Goal: Task Accomplishment & Management: Manage account settings

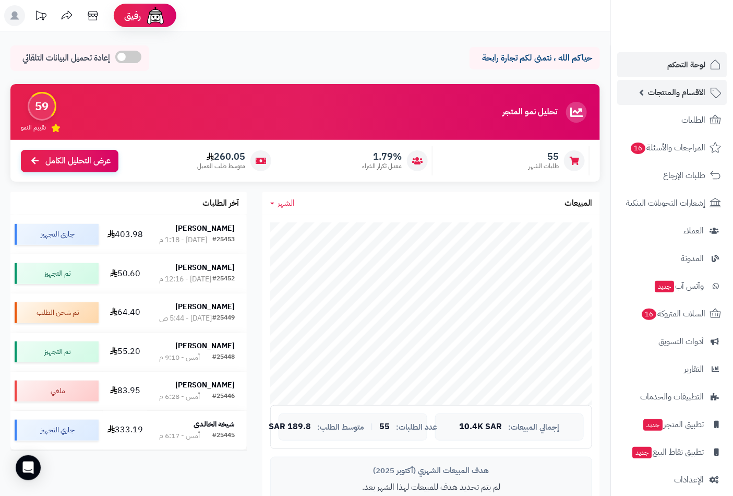
click at [686, 94] on span "الأقسام والمنتجات" at bounding box center [676, 92] width 57 height 15
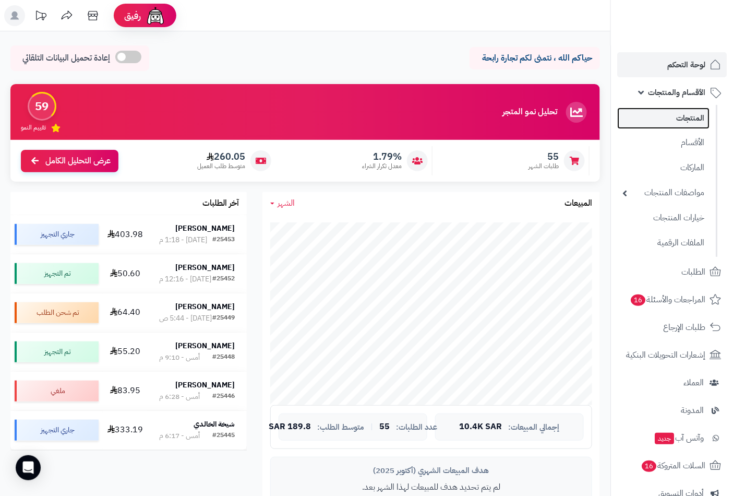
click at [689, 118] on link "المنتجات" at bounding box center [663, 117] width 92 height 21
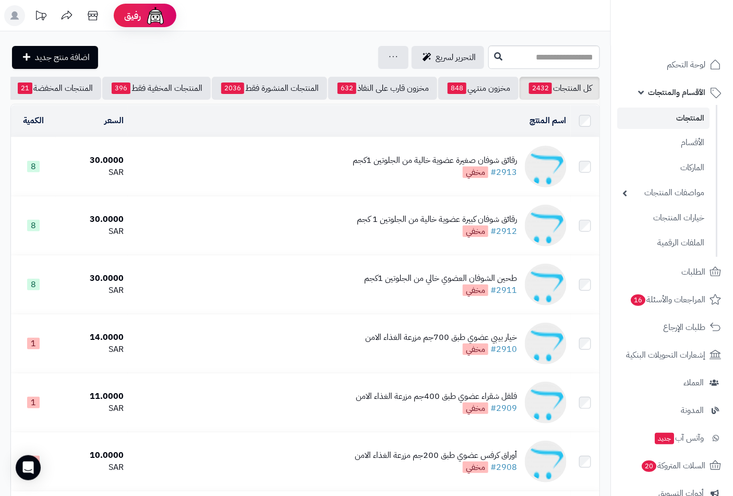
click at [685, 118] on link "المنتجات" at bounding box center [663, 117] width 92 height 21
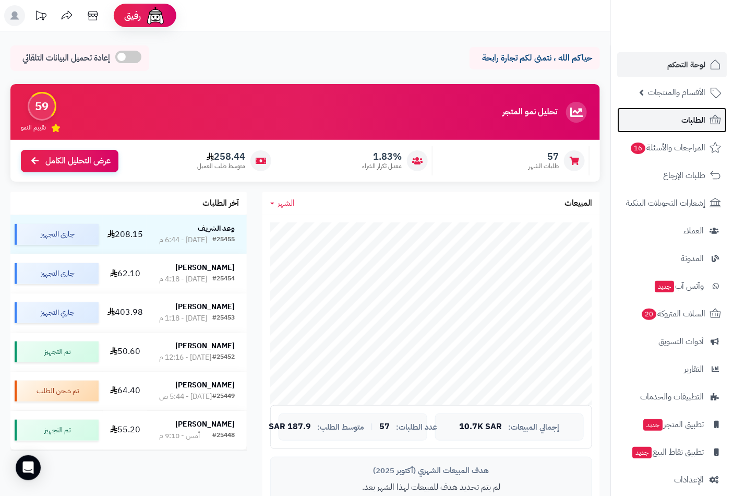
click at [692, 121] on span "الطلبات" at bounding box center [693, 120] width 24 height 15
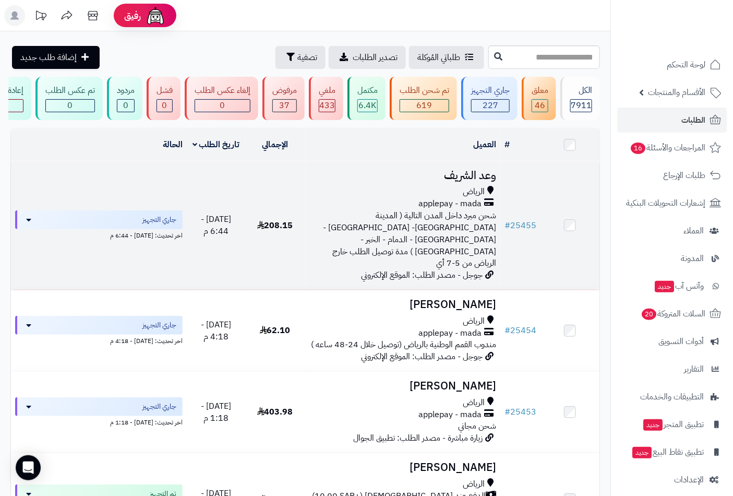
click at [473, 182] on h3 "وعد الشريف" at bounding box center [403, 176] width 188 height 12
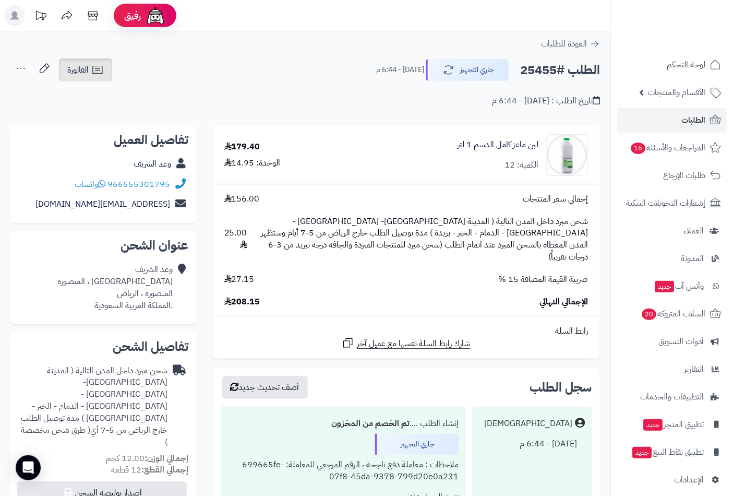
click at [99, 73] on icon at bounding box center [97, 70] width 13 height 13
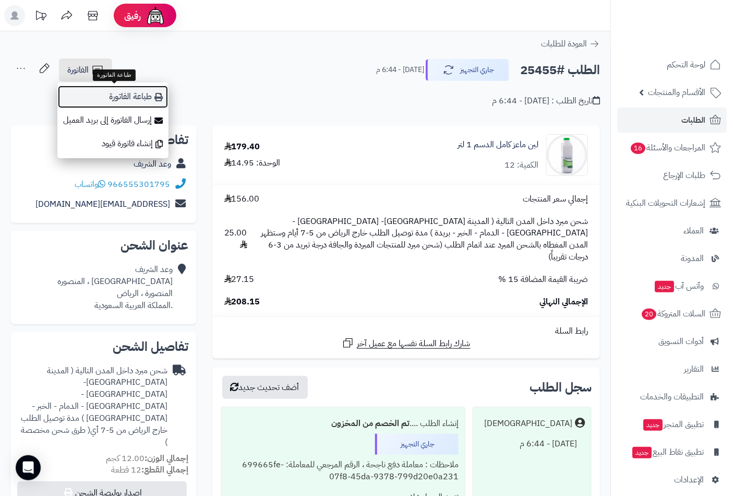
click at [122, 100] on link "طباعة الفاتورة" at bounding box center [112, 96] width 111 height 23
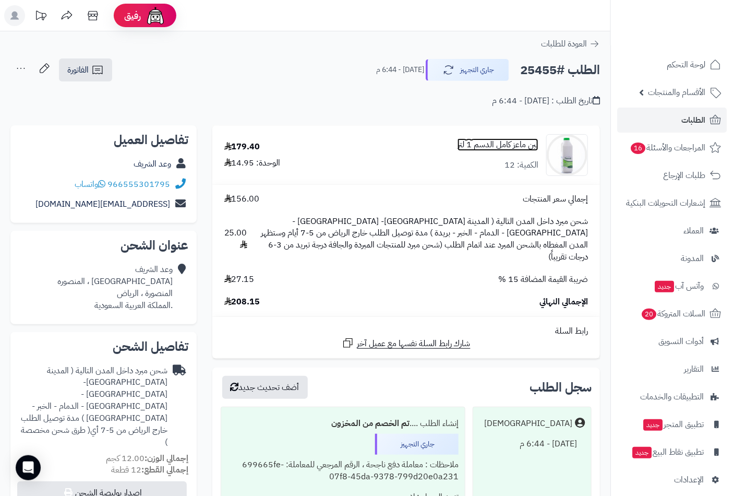
click at [480, 147] on link "لبن ماعز كامل الدسم 1 لتر" at bounding box center [497, 145] width 81 height 12
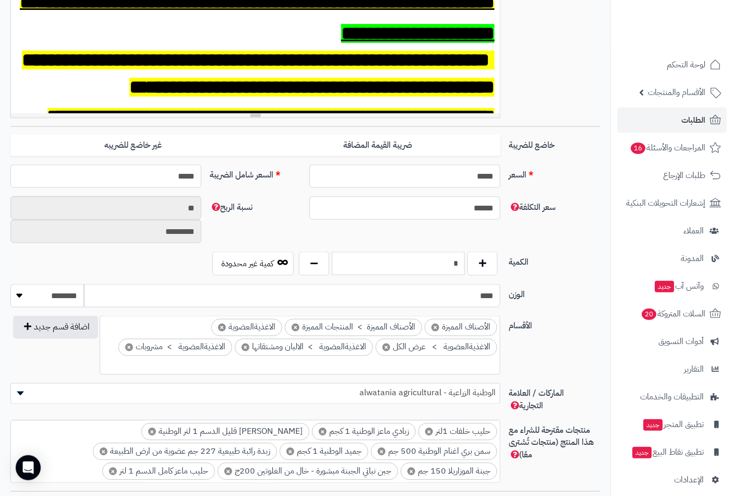
scroll to position [463, 0]
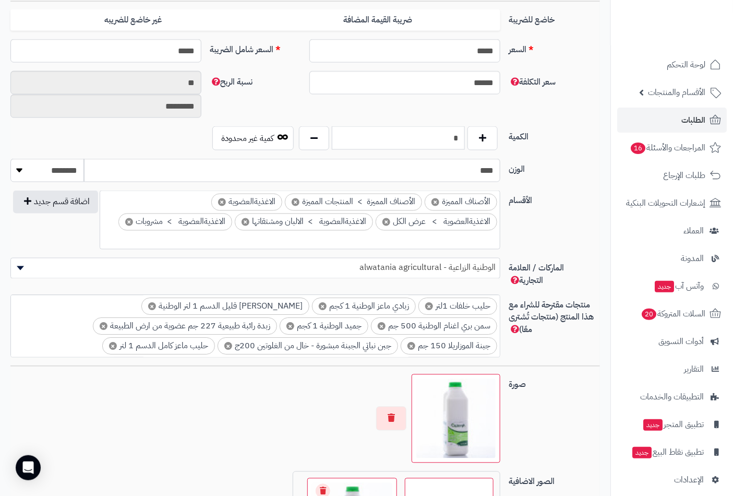
drag, startPoint x: 447, startPoint y: 126, endPoint x: 510, endPoint y: 139, distance: 64.5
click at [513, 134] on div "الكمية * كمية غير محدودة" at bounding box center [305, 142] width 598 height 32
type input "*"
drag, startPoint x: 560, startPoint y: 119, endPoint x: 555, endPoint y: 118, distance: 5.8
click at [560, 119] on div "سعر التكلفة ****** نسبة الربح ** *********" at bounding box center [305, 98] width 598 height 55
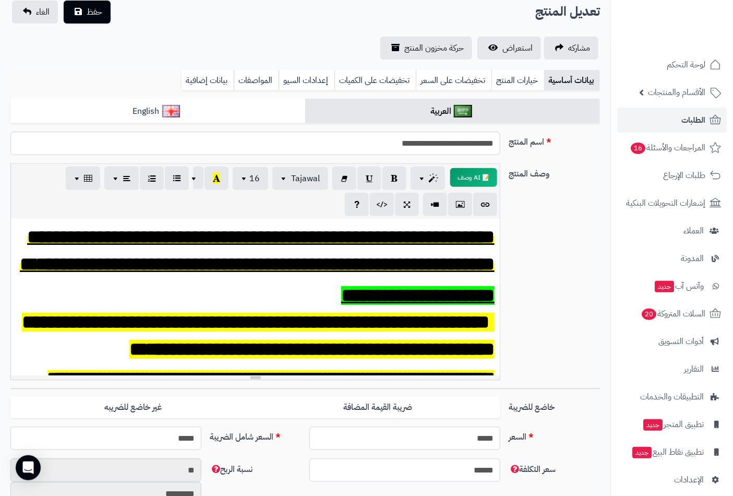
scroll to position [0, 0]
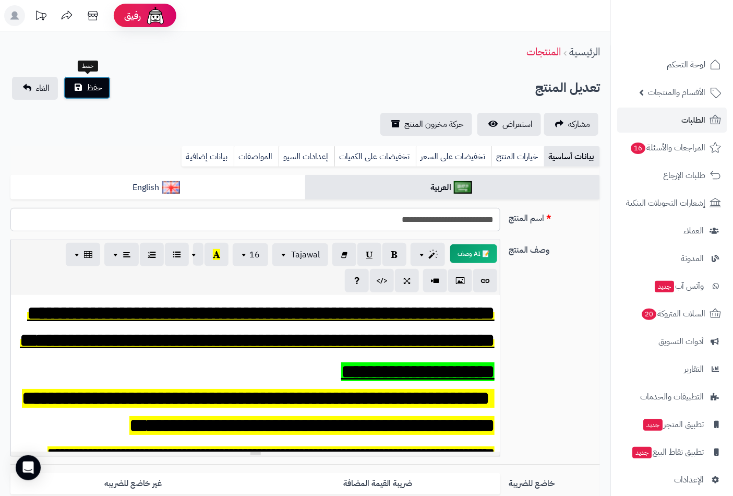
click at [101, 85] on span "حفظ" at bounding box center [95, 87] width 16 height 13
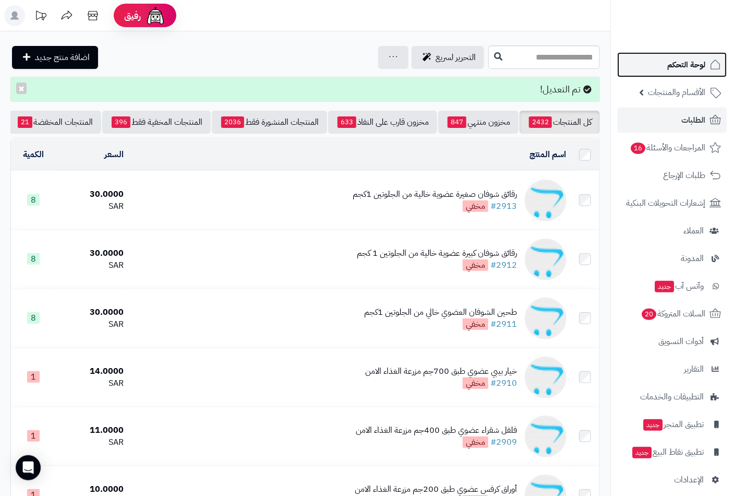
click at [670, 59] on span "لوحة التحكم" at bounding box center [686, 64] width 38 height 15
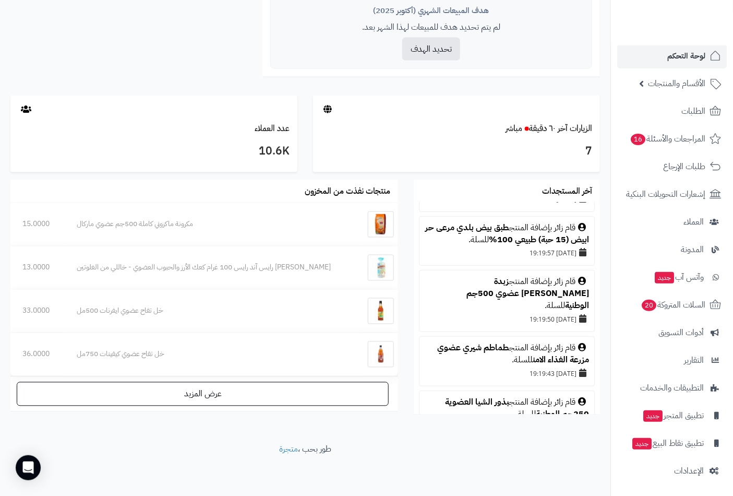
scroll to position [116, 0]
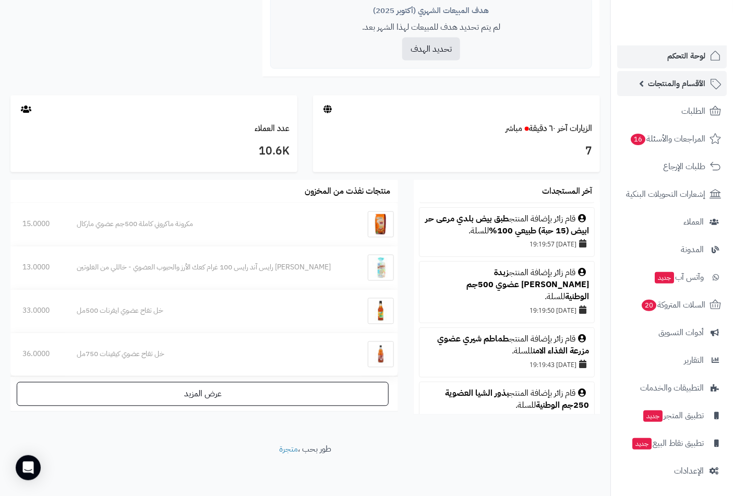
click at [681, 79] on span "الأقسام والمنتجات" at bounding box center [676, 83] width 57 height 15
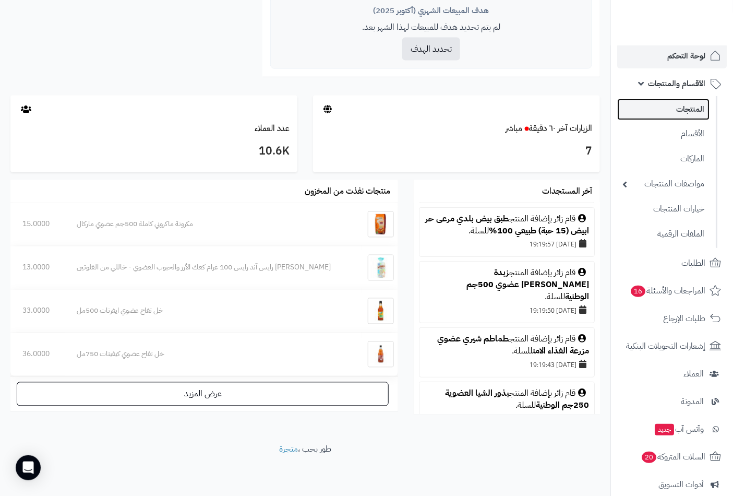
click at [691, 113] on link "المنتجات" at bounding box center [663, 109] width 92 height 21
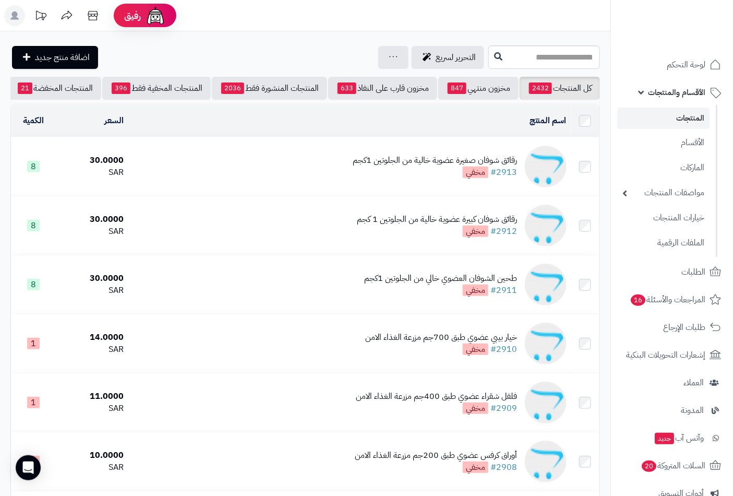
scroll to position [0, -98]
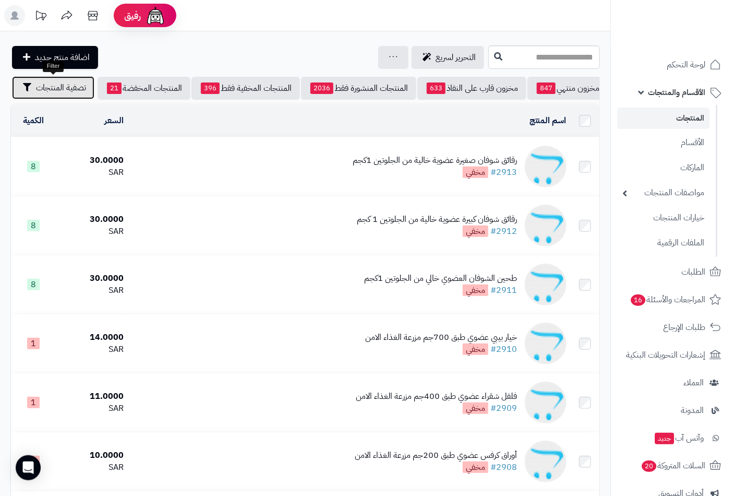
click at [44, 87] on span "تصفية المنتجات" at bounding box center [61, 87] width 50 height 13
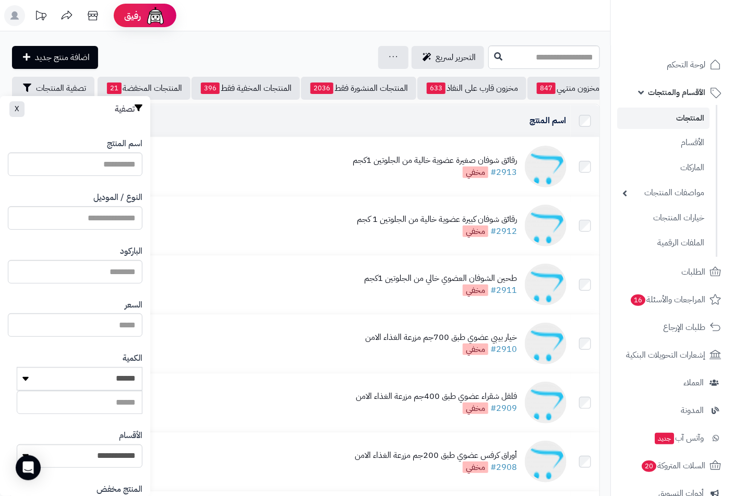
click at [101, 230] on div "النوع / الموديل" at bounding box center [75, 211] width 135 height 54
click at [102, 216] on input "النوع / الموديل" at bounding box center [75, 217] width 135 height 23
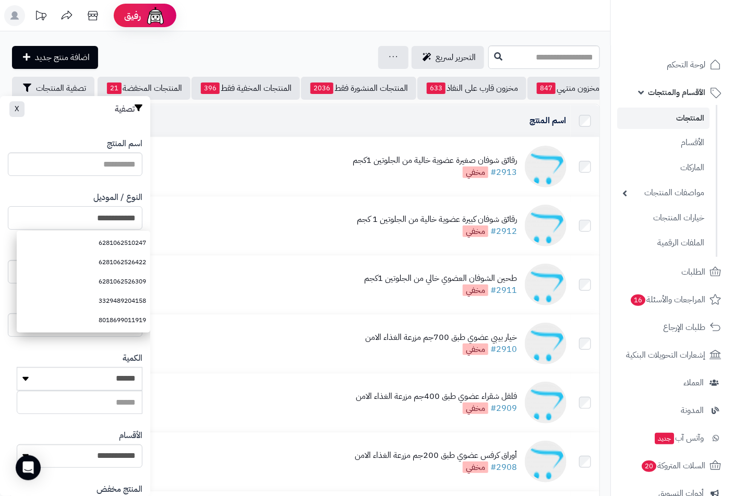
type input "**********"
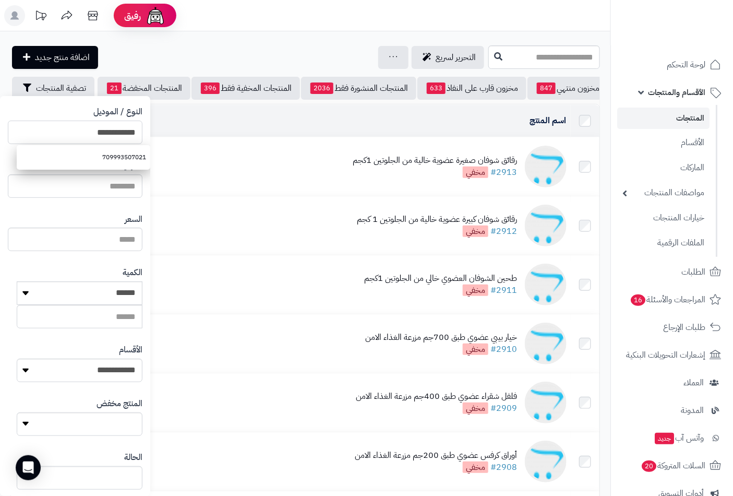
scroll to position [142, 0]
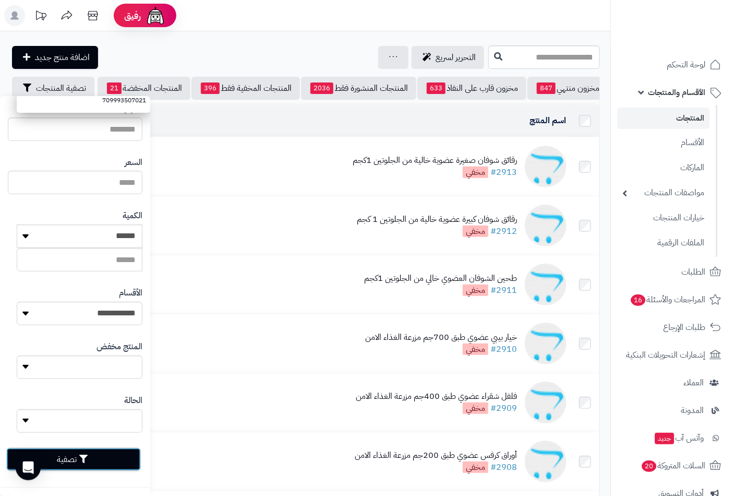
click at [67, 455] on button "تصفية" at bounding box center [73, 459] width 135 height 23
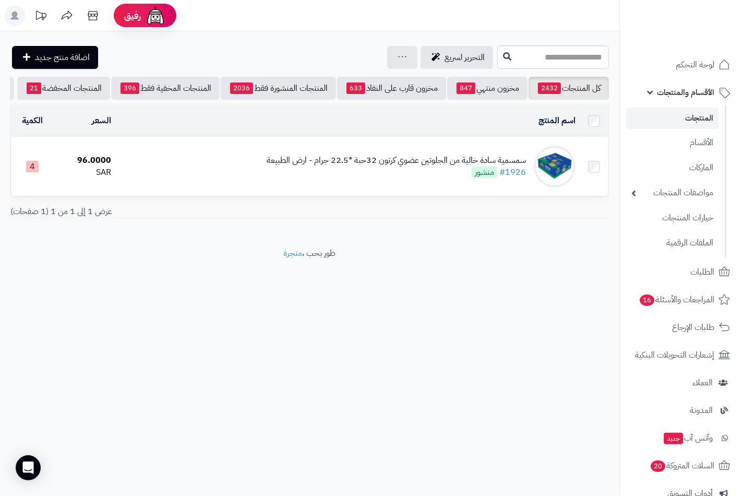
scroll to position [0, -90]
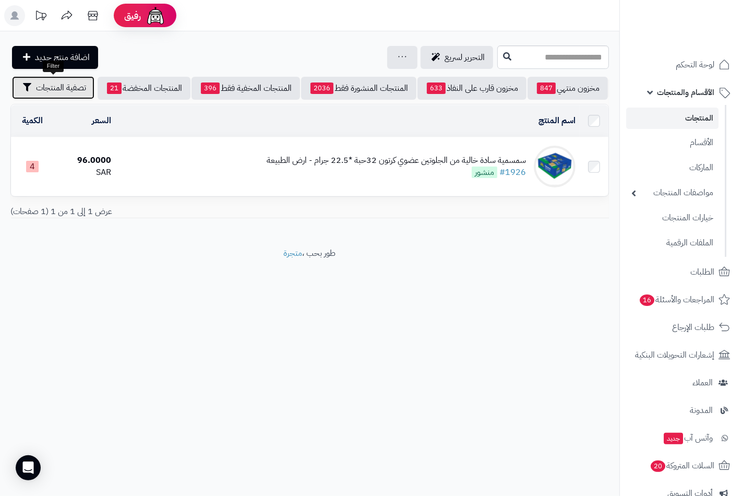
click at [62, 89] on span "تصفية المنتجات" at bounding box center [61, 87] width 50 height 13
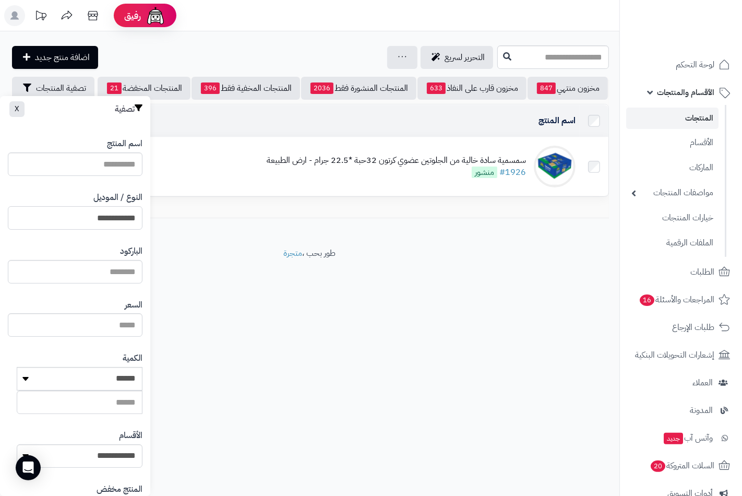
click at [103, 210] on input "**********" at bounding box center [75, 217] width 135 height 23
type input "**********"
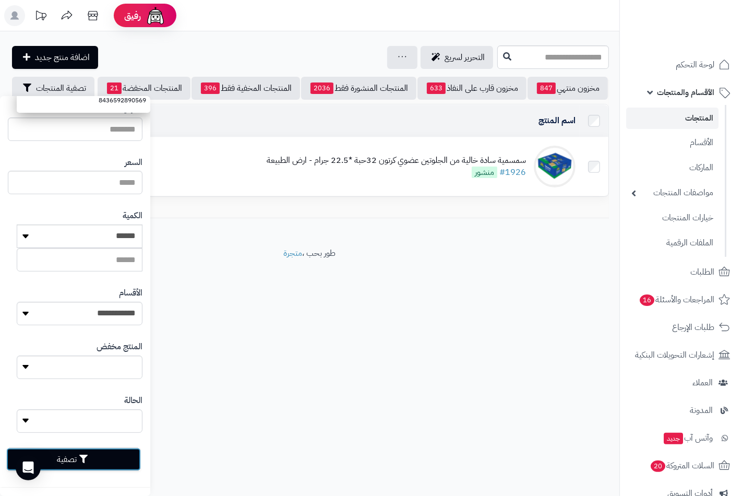
click at [77, 461] on button "تصفية" at bounding box center [73, 459] width 135 height 23
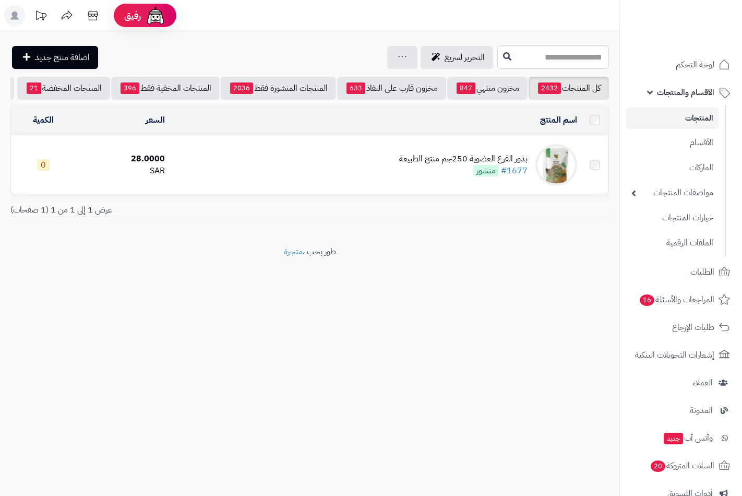
click at [418, 165] on div "بذور القرع العضوية 250جم منتج الطبيعة" at bounding box center [463, 159] width 128 height 12
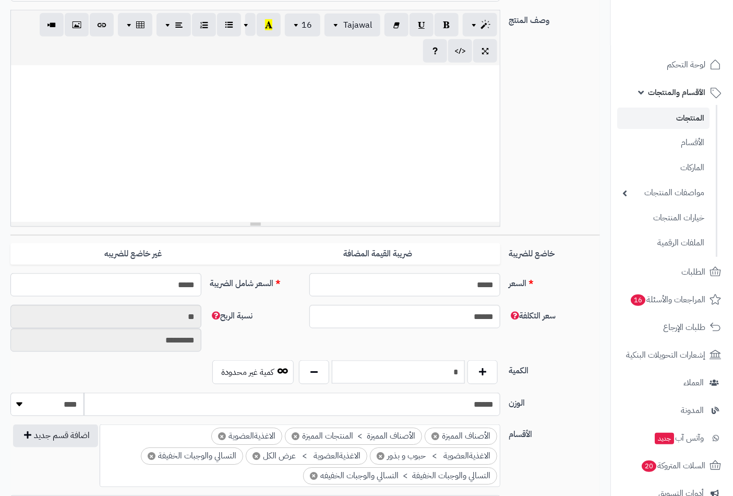
scroll to position [232, 0]
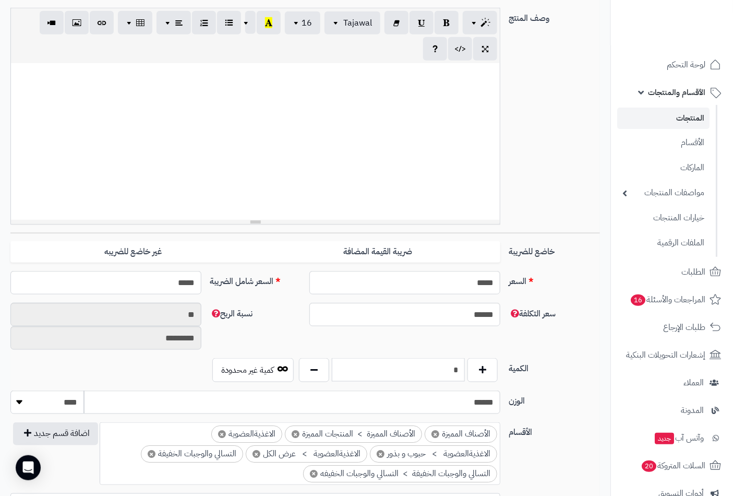
drag, startPoint x: 439, startPoint y: 367, endPoint x: 512, endPoint y: 377, distance: 74.2
click at [512, 377] on div "الكمية * كمية غير محدودة" at bounding box center [305, 374] width 598 height 32
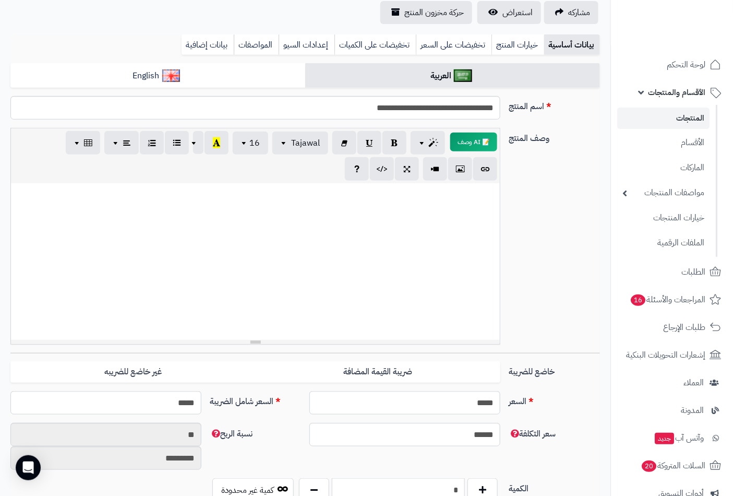
scroll to position [0, 0]
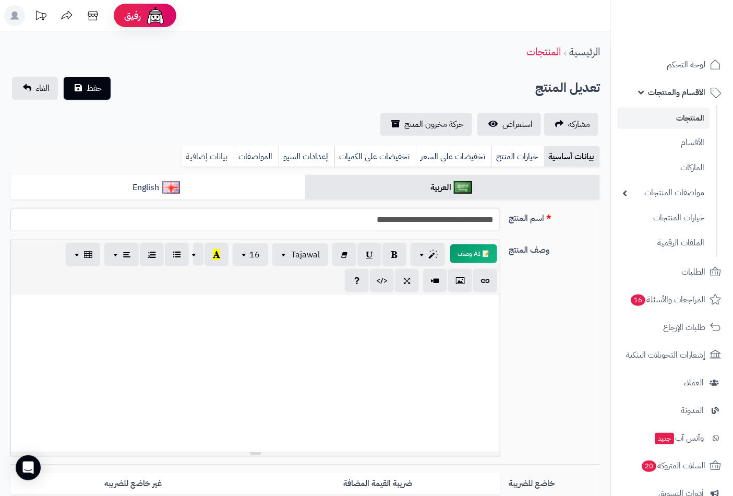
type input "*"
click at [197, 156] on link "بيانات إضافية" at bounding box center [208, 156] width 52 height 21
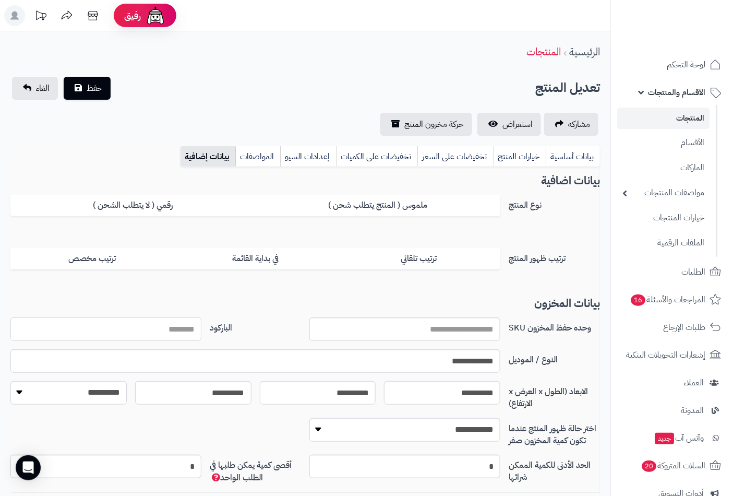
click at [185, 334] on input "الباركود" at bounding box center [105, 328] width 191 height 23
type input "**********"
click at [64, 77] on button "حفظ" at bounding box center [87, 88] width 47 height 23
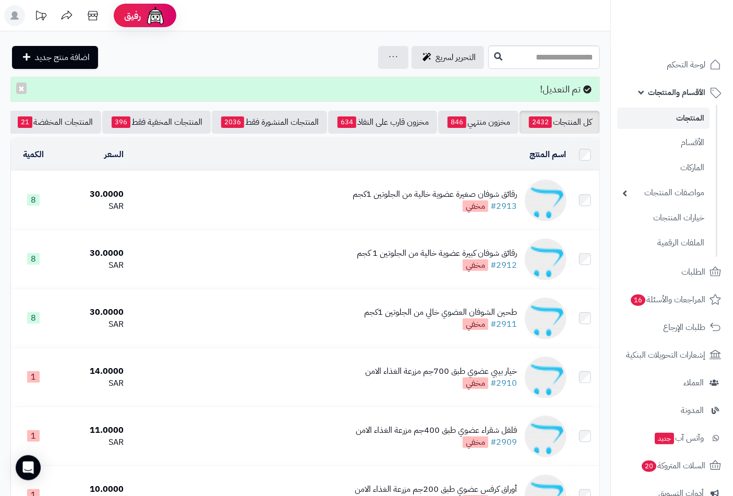
scroll to position [0, -98]
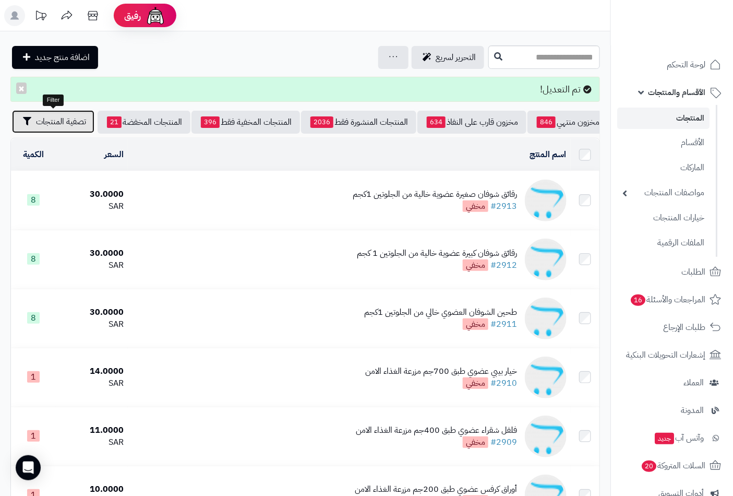
click at [49, 126] on span "تصفية المنتجات" at bounding box center [61, 121] width 50 height 13
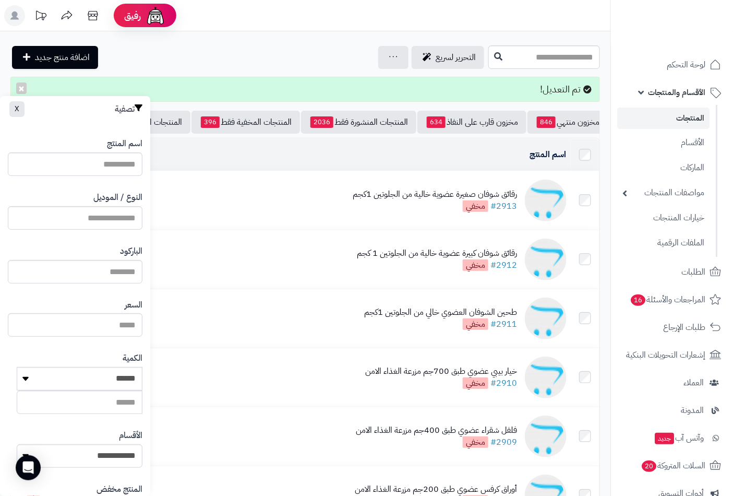
click at [108, 200] on label "النوع / الموديل" at bounding box center [117, 197] width 49 height 12
click at [108, 206] on input "النوع / الموديل" at bounding box center [75, 217] width 135 height 23
click at [106, 222] on input "النوع / الموديل" at bounding box center [75, 217] width 135 height 23
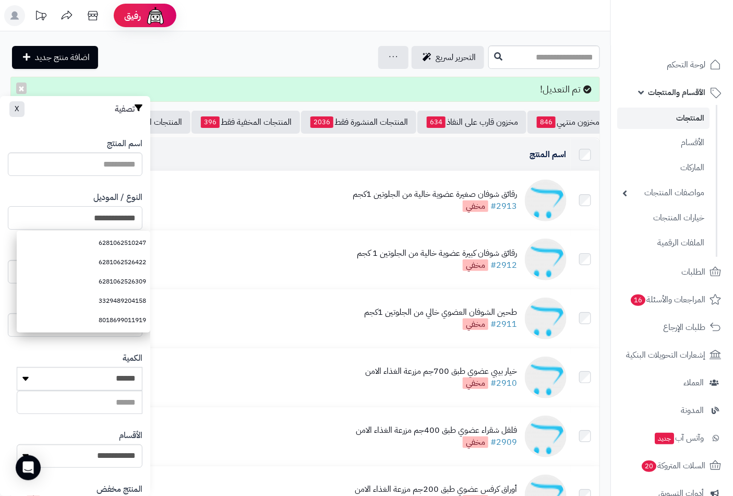
type input "**********"
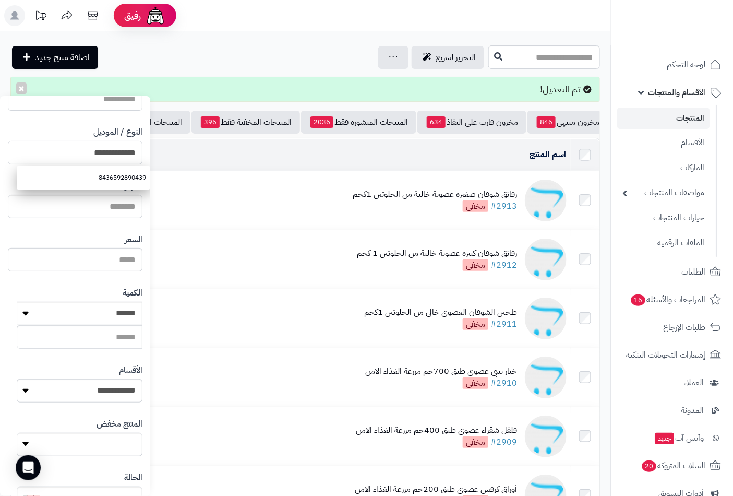
scroll to position [142, 0]
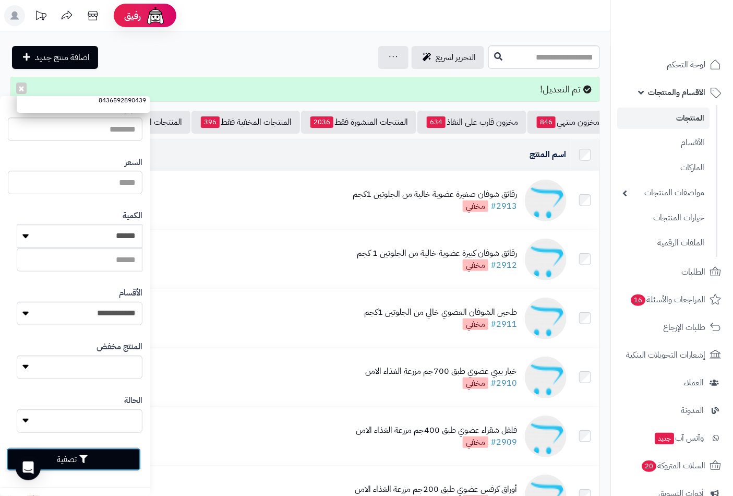
click at [81, 456] on button "تصفية" at bounding box center [73, 459] width 135 height 23
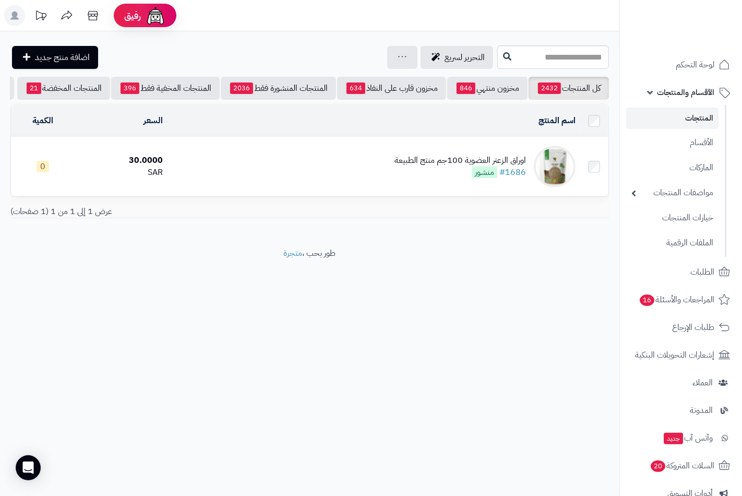
click at [450, 174] on div "اوراق الزعتر العضوية 100جم منتج الطبيعة #1686 منشور" at bounding box center [459, 166] width 131 height 24
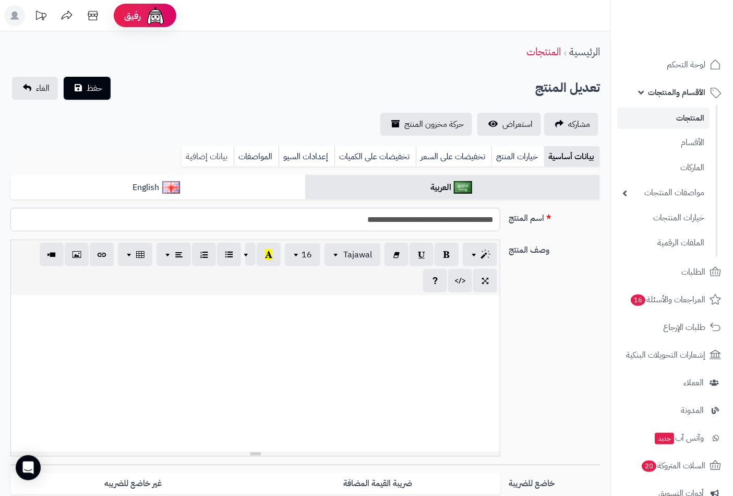
click at [202, 155] on link "بيانات إضافية" at bounding box center [208, 156] width 52 height 21
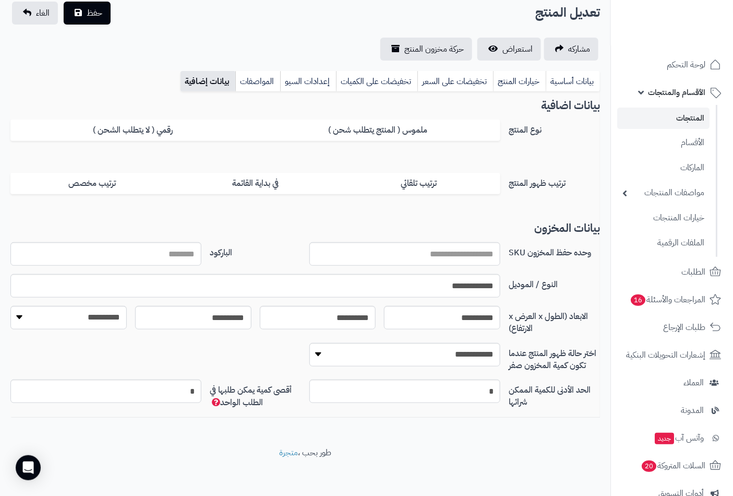
scroll to position [77, 0]
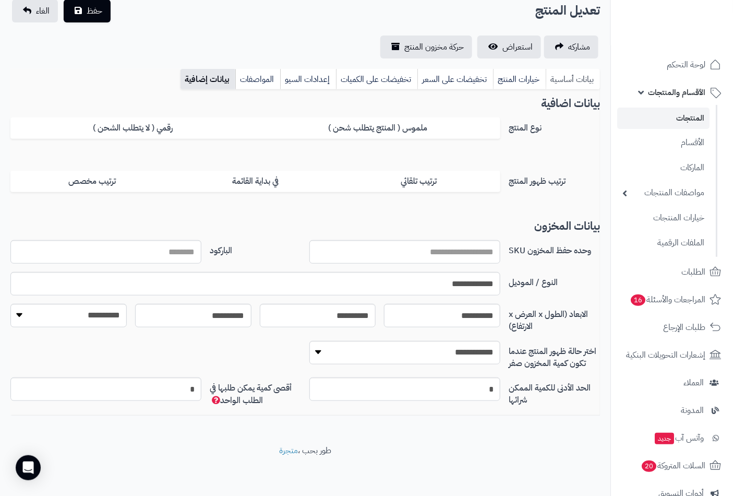
click at [568, 76] on link "بيانات أساسية" at bounding box center [573, 79] width 54 height 21
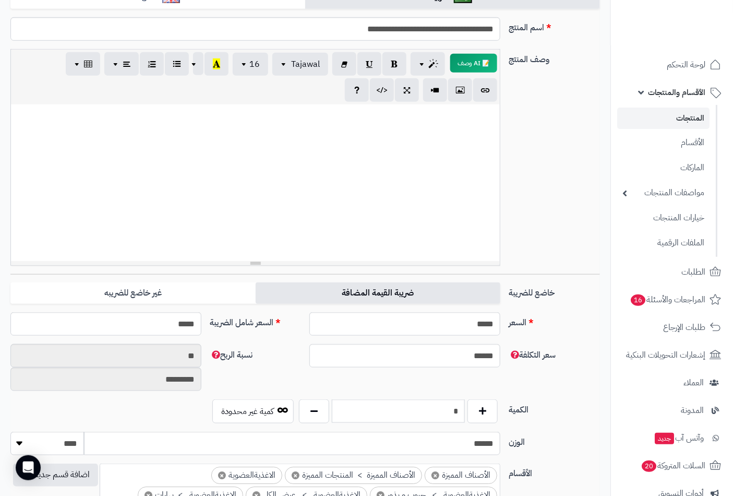
scroll to position [309, 0]
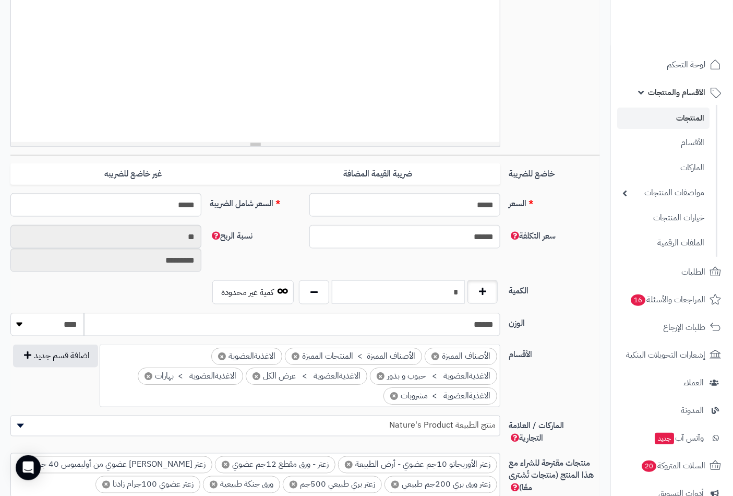
drag, startPoint x: 447, startPoint y: 298, endPoint x: 493, endPoint y: 284, distance: 49.0
click at [493, 284] on div "*" at bounding box center [398, 292] width 204 height 24
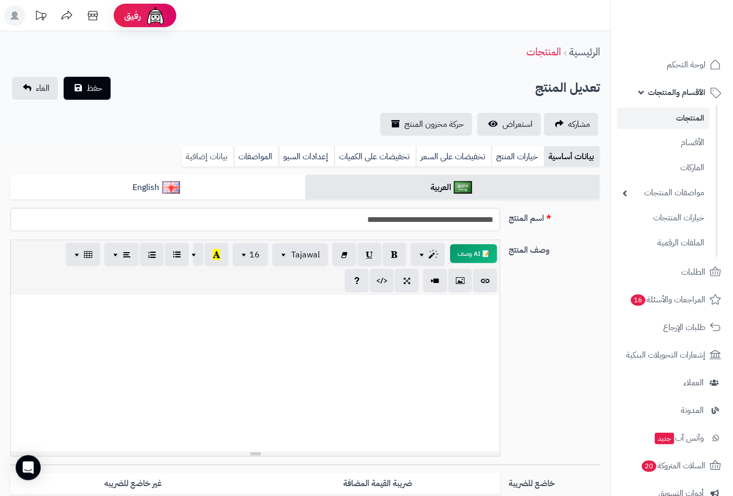
type input "*"
click at [201, 160] on link "بيانات إضافية" at bounding box center [208, 156] width 52 height 21
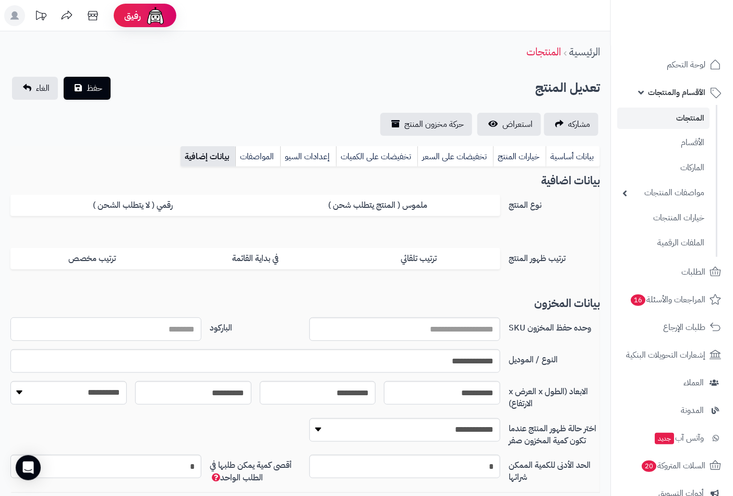
click at [164, 330] on input "الباركود" at bounding box center [105, 328] width 191 height 23
type input "**********"
click at [64, 77] on button "حفظ" at bounding box center [87, 88] width 47 height 23
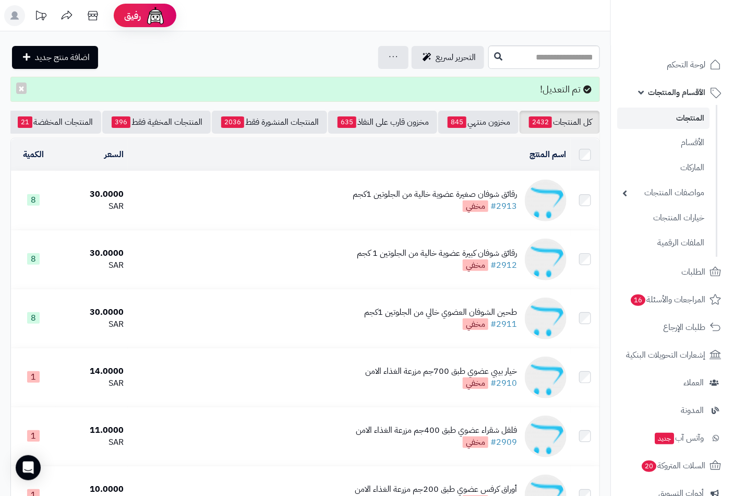
scroll to position [0, -98]
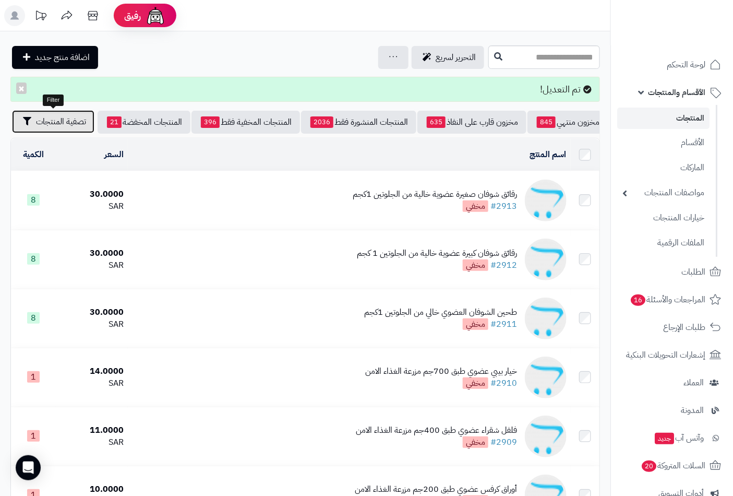
click at [36, 123] on span "تصفية المنتجات" at bounding box center [61, 121] width 50 height 13
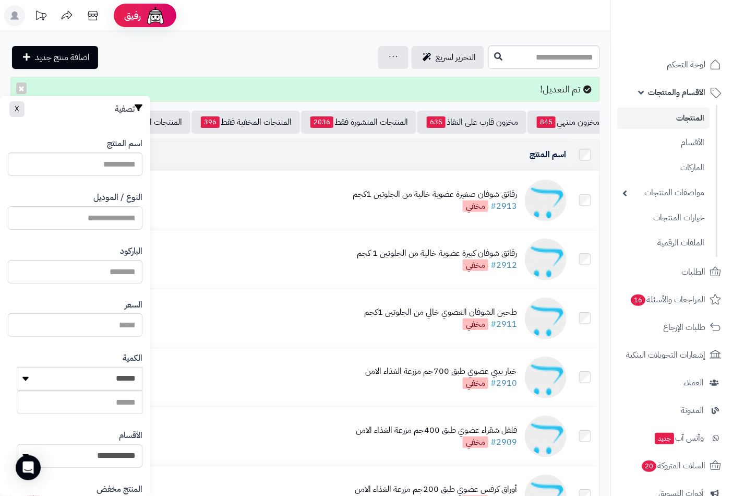
click at [103, 215] on input "النوع / الموديل" at bounding box center [75, 217] width 135 height 23
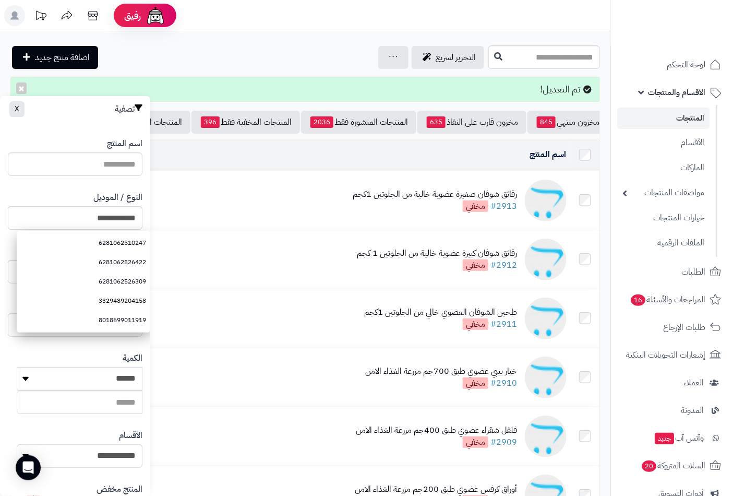
type input "**********"
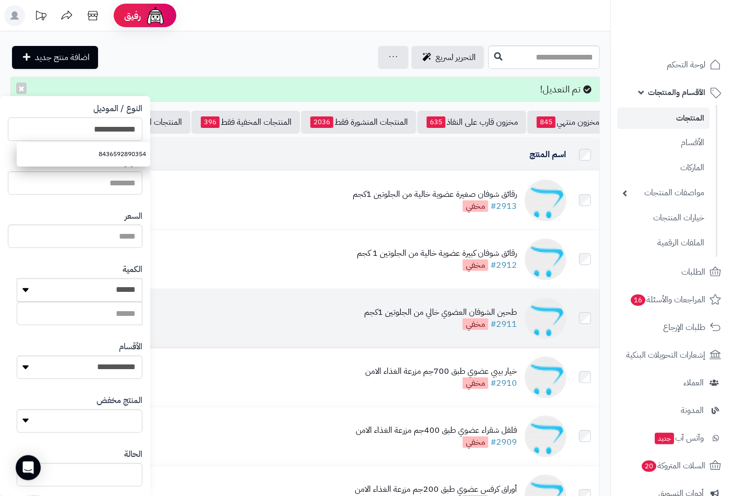
scroll to position [142, 0]
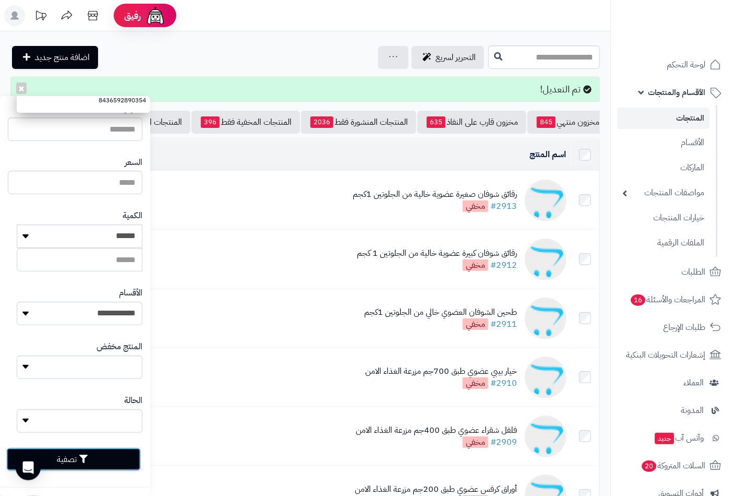
click at [78, 456] on button "تصفية" at bounding box center [73, 459] width 135 height 23
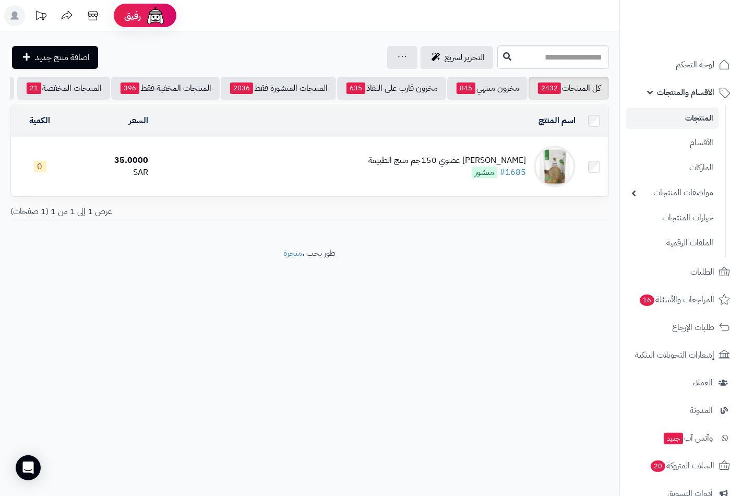
click at [463, 178] on div "[PERSON_NAME] عضوي 150جم منتج الطبيعة #1685 منشور" at bounding box center [447, 166] width 158 height 24
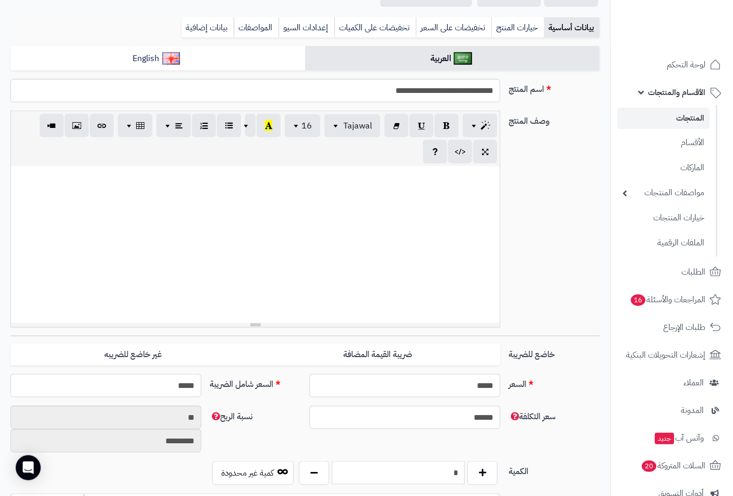
scroll to position [232, 0]
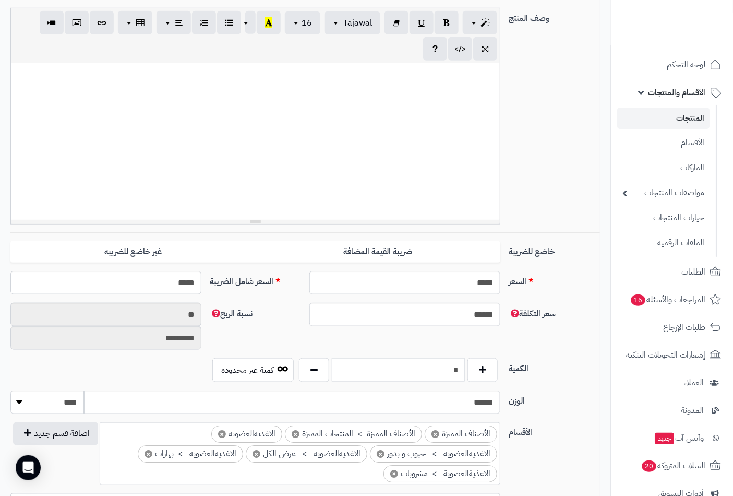
drag, startPoint x: 449, startPoint y: 373, endPoint x: 462, endPoint y: 371, distance: 13.2
click at [462, 371] on input "*" at bounding box center [398, 369] width 133 height 23
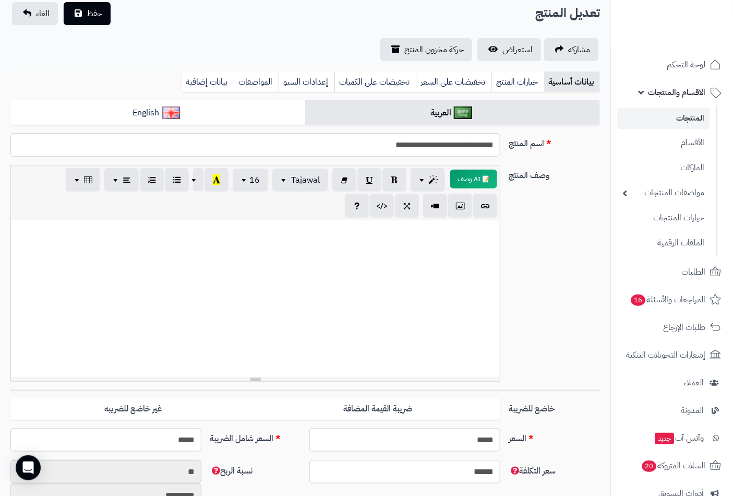
scroll to position [0, 0]
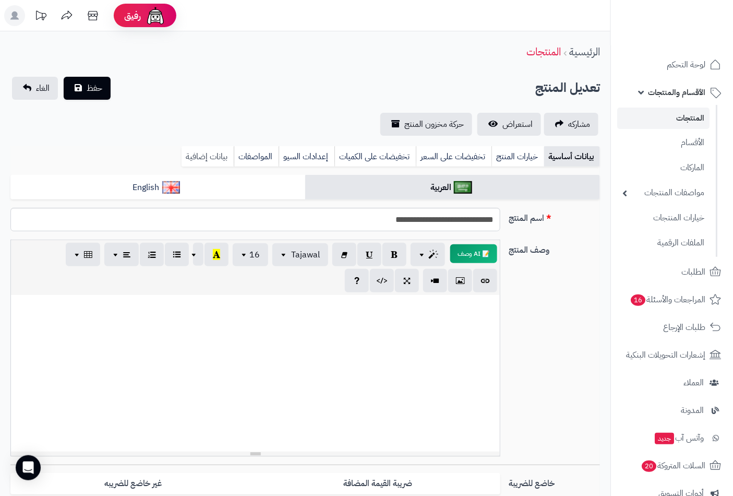
type input "*"
click at [206, 156] on link "بيانات إضافية" at bounding box center [208, 156] width 52 height 21
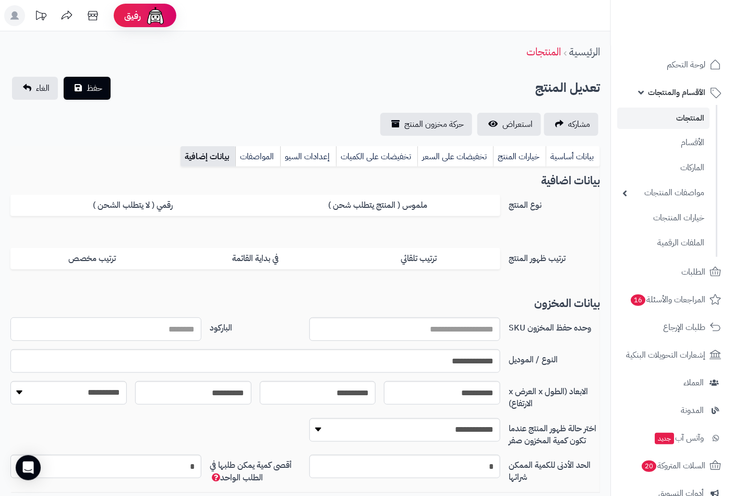
click at [179, 329] on input "الباركود" at bounding box center [105, 328] width 191 height 23
type input "**********"
click at [64, 77] on button "حفظ" at bounding box center [87, 88] width 47 height 23
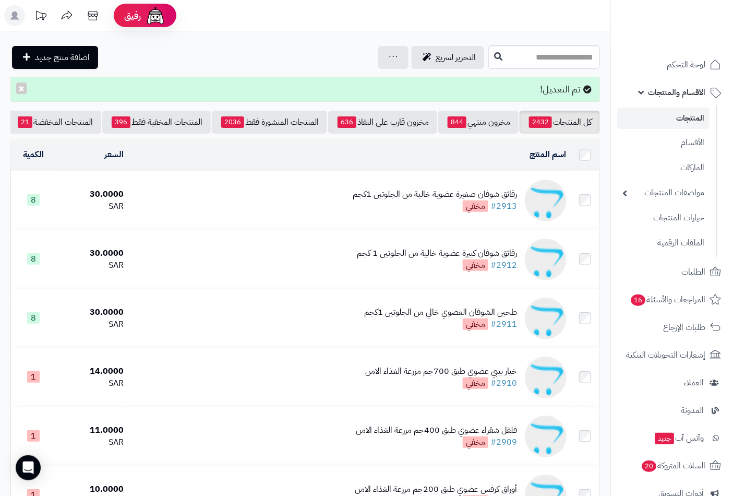
scroll to position [0, -98]
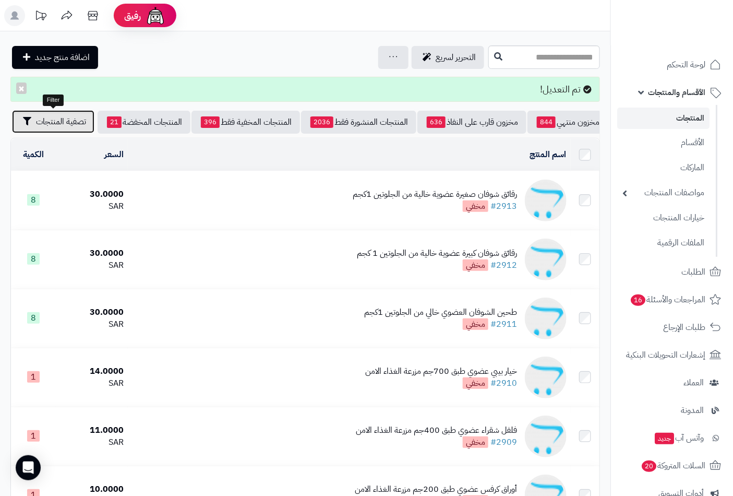
click at [49, 123] on span "تصفية المنتجات" at bounding box center [61, 121] width 50 height 13
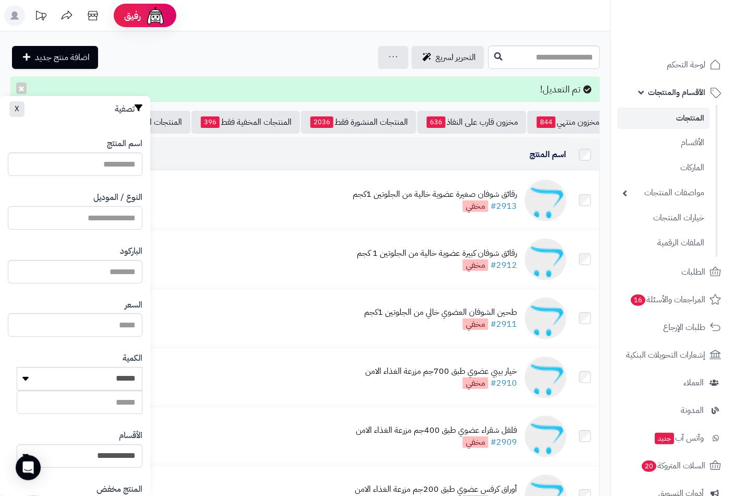
click at [109, 217] on input "النوع / الموديل" at bounding box center [75, 217] width 135 height 23
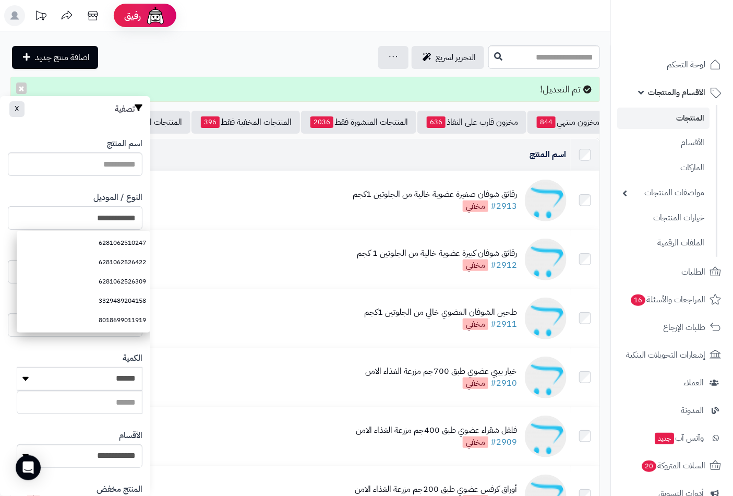
type input "**********"
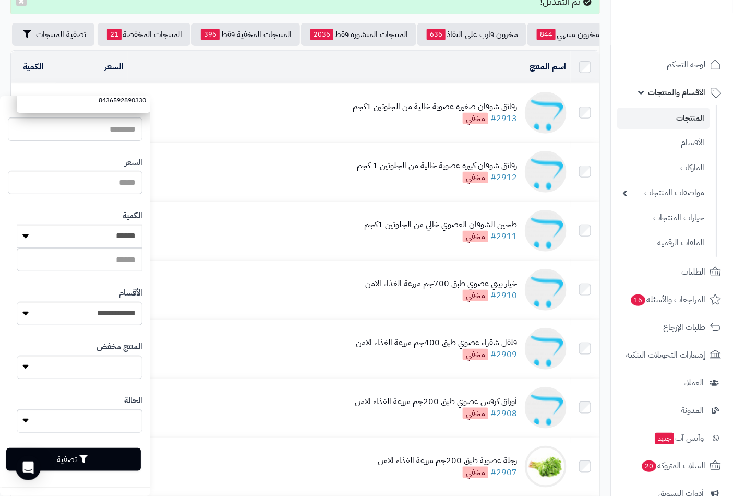
scroll to position [232, 0]
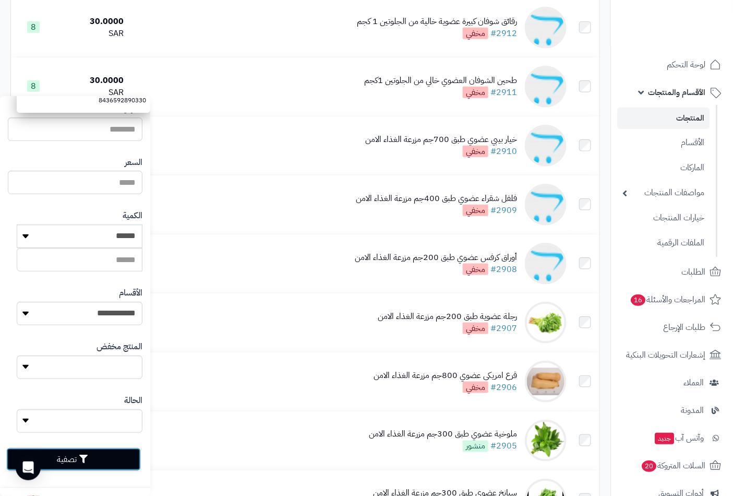
click at [75, 455] on button "تصفية" at bounding box center [73, 459] width 135 height 23
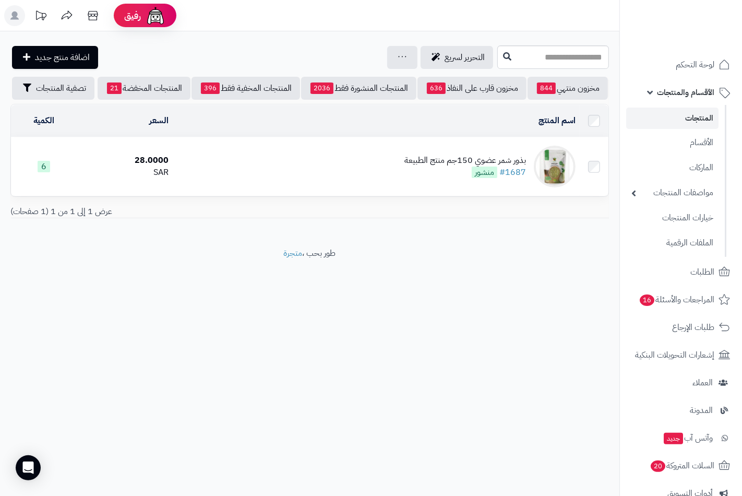
scroll to position [0, -90]
click at [61, 92] on span "تصفية المنتجات" at bounding box center [61, 87] width 50 height 13
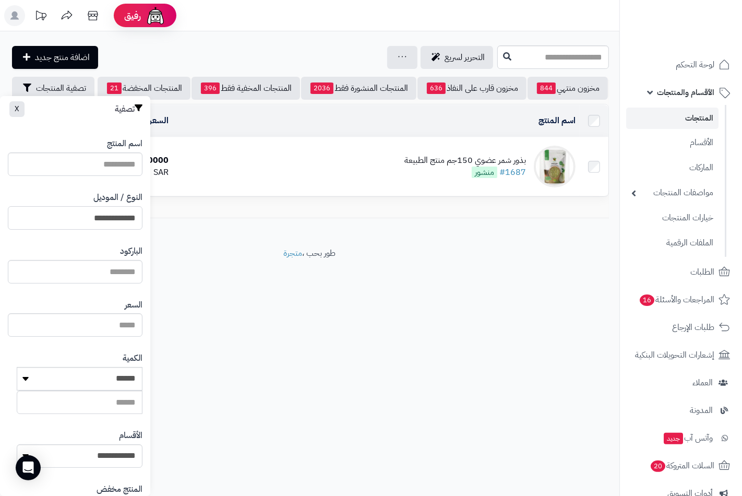
click at [112, 215] on input "**********" at bounding box center [75, 217] width 135 height 23
type input "**********"
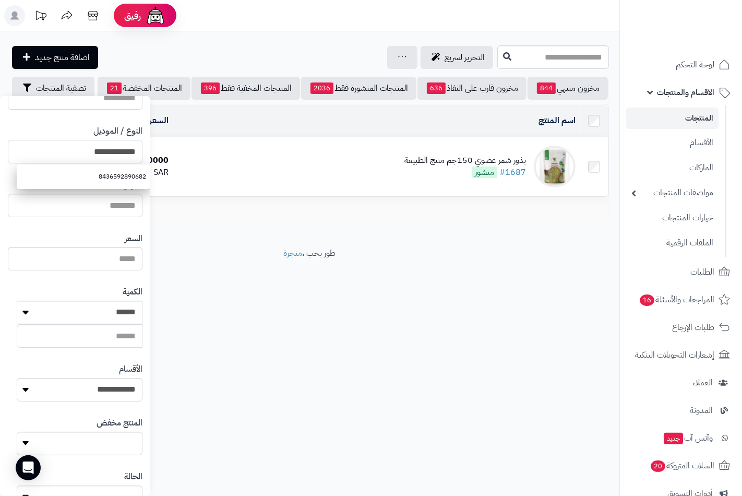
scroll to position [142, 0]
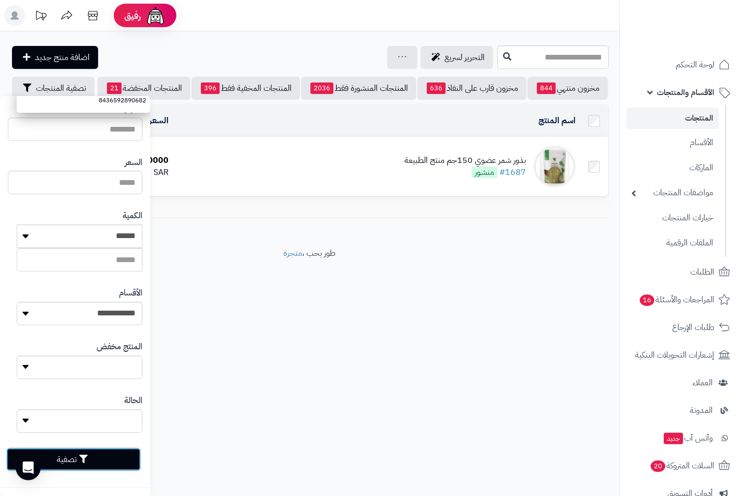
click at [95, 448] on button "تصفية" at bounding box center [73, 459] width 135 height 23
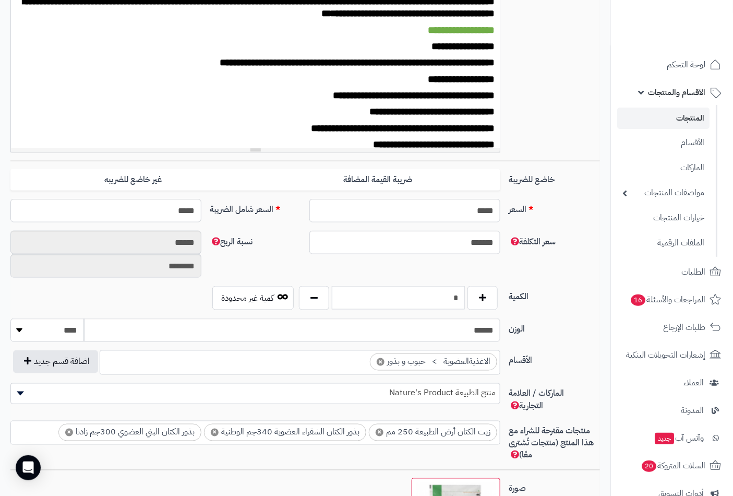
scroll to position [405, 0]
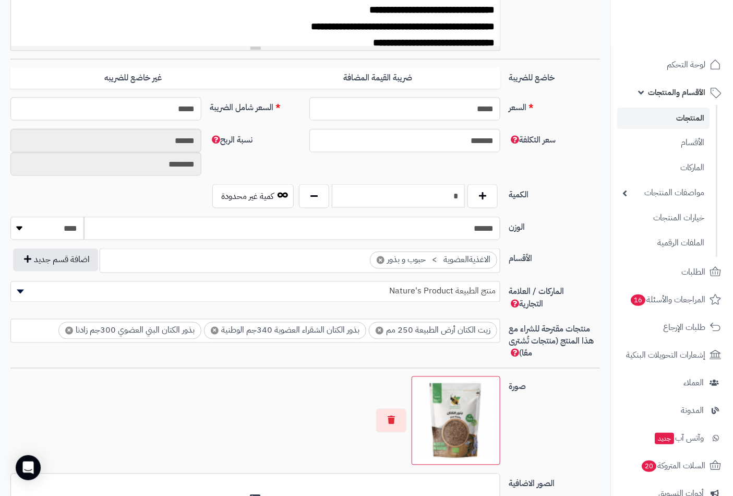
drag, startPoint x: 448, startPoint y: 202, endPoint x: 460, endPoint y: 198, distance: 13.2
click at [460, 198] on input "*" at bounding box center [398, 195] width 133 height 23
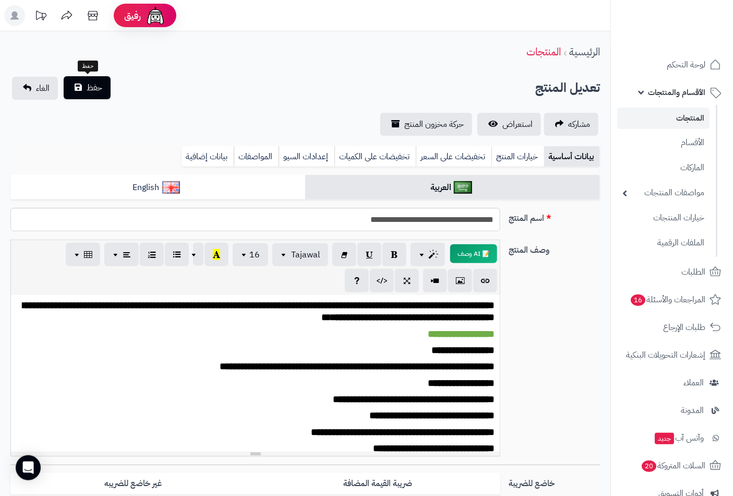
type input "*"
click at [100, 87] on span "حفظ" at bounding box center [95, 87] width 16 height 13
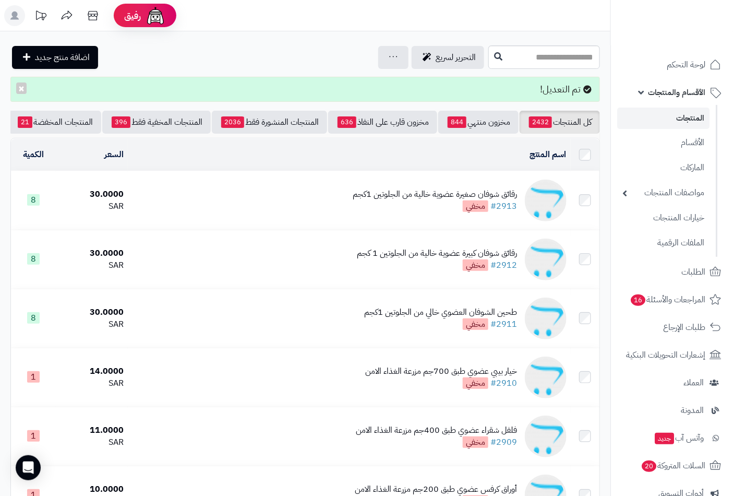
scroll to position [0, -98]
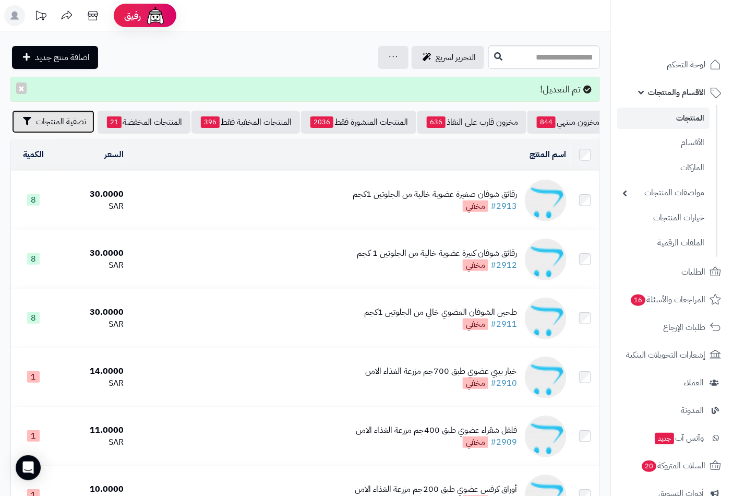
click at [59, 122] on span "تصفية المنتجات" at bounding box center [61, 121] width 50 height 13
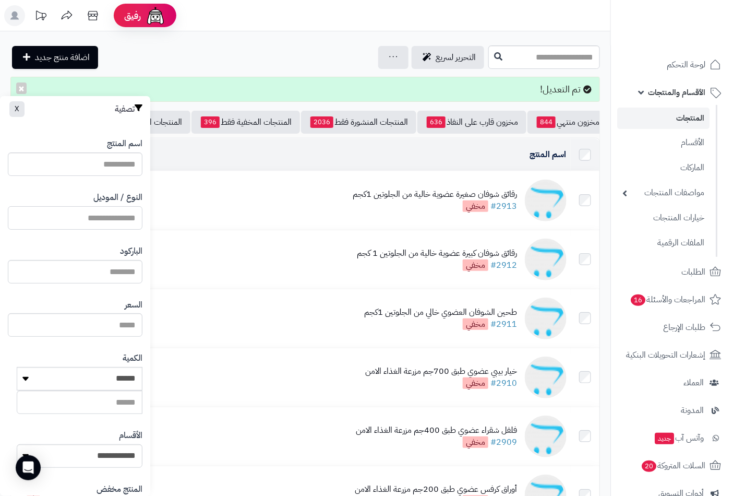
click at [118, 209] on input "النوع / الموديل" at bounding box center [75, 217] width 135 height 23
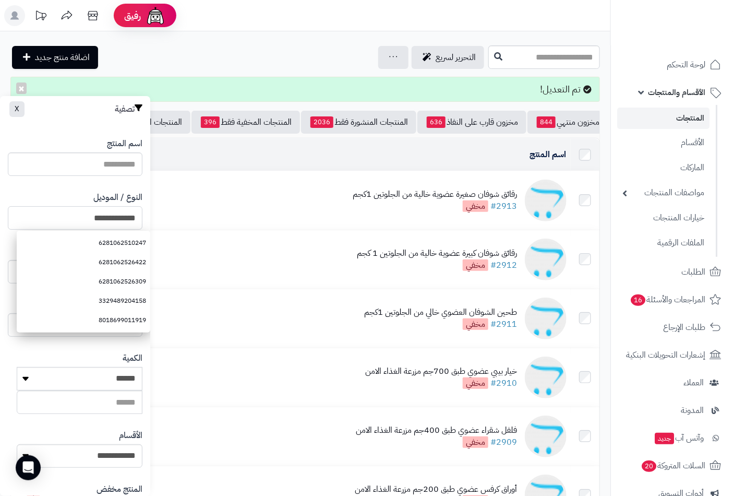
type input "**********"
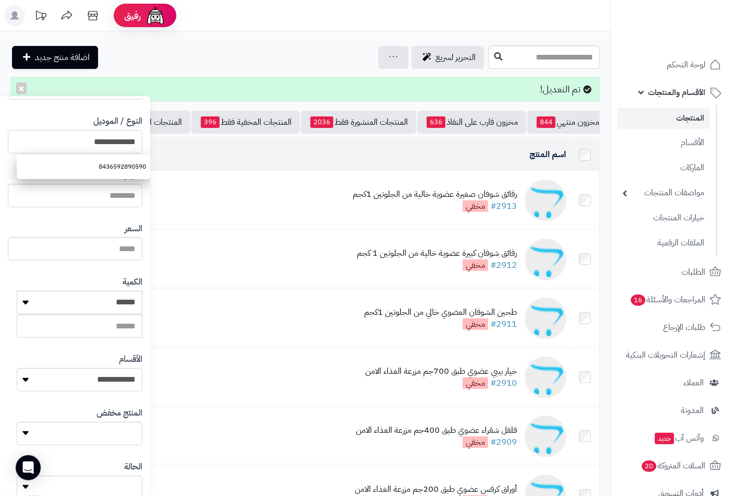
scroll to position [142, 0]
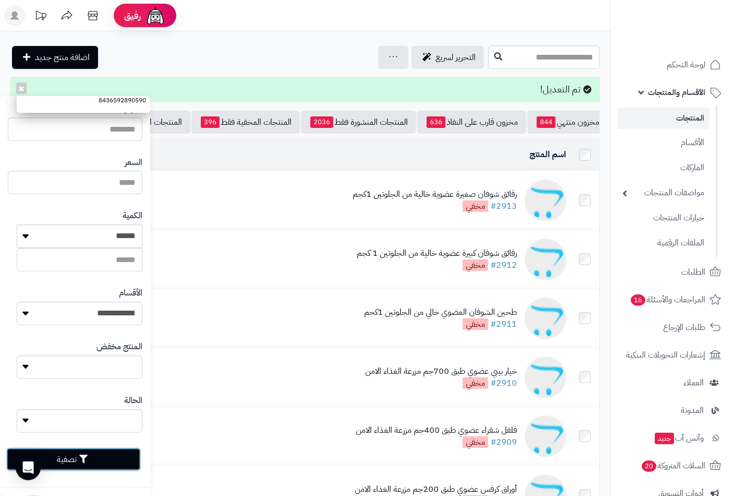
click at [71, 455] on button "تصفية" at bounding box center [73, 459] width 135 height 23
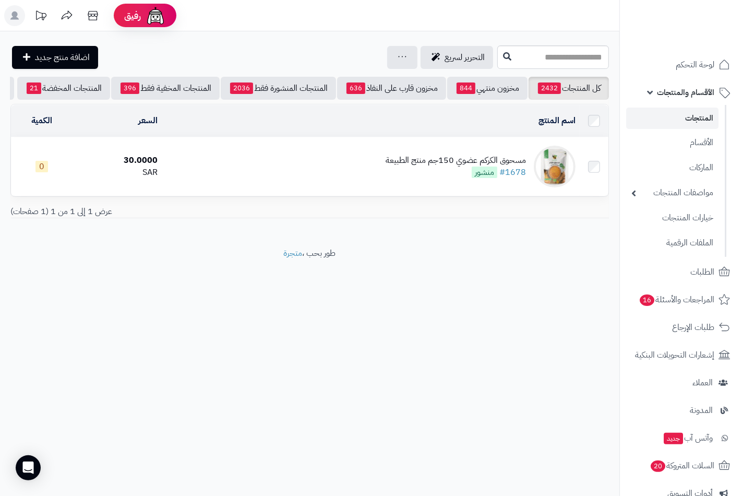
click at [445, 166] on div "مسحوق الكركم عضوي 150جم منتج الطبيعة" at bounding box center [455, 160] width 140 height 12
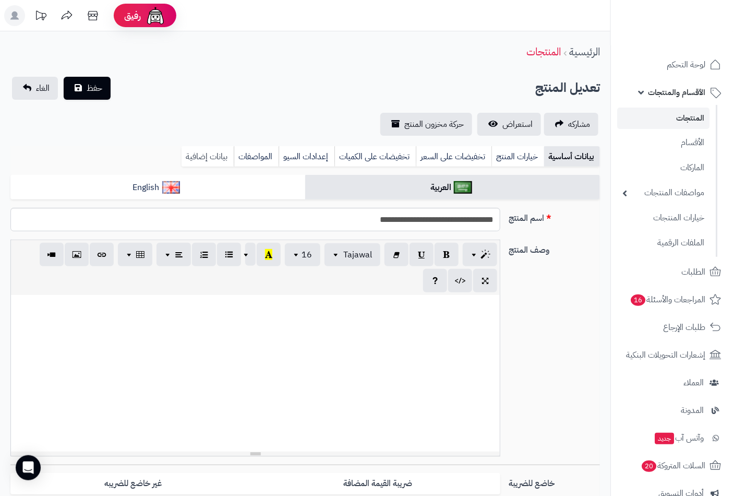
click at [197, 159] on link "بيانات إضافية" at bounding box center [208, 156] width 52 height 21
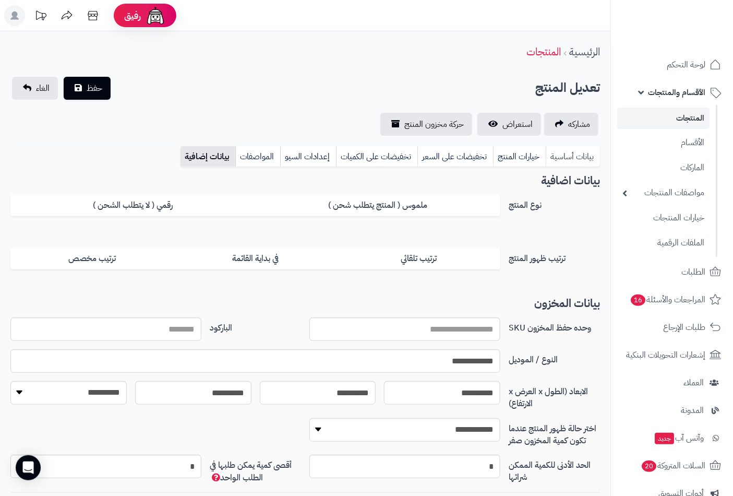
click at [564, 151] on link "بيانات أساسية" at bounding box center [573, 156] width 54 height 21
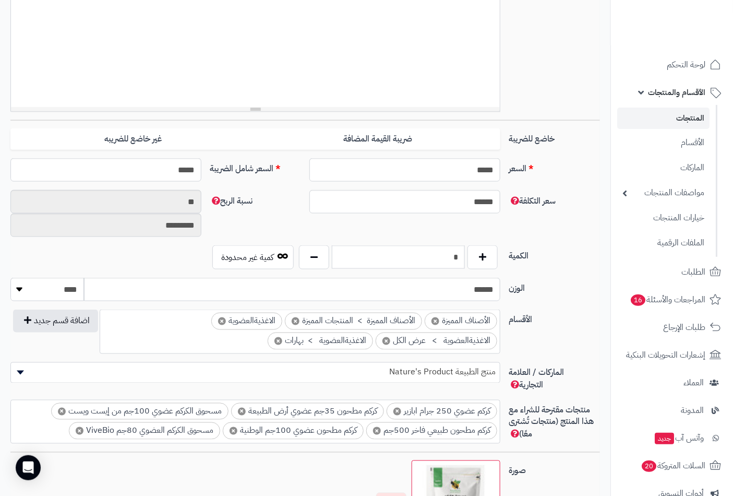
scroll to position [347, 0]
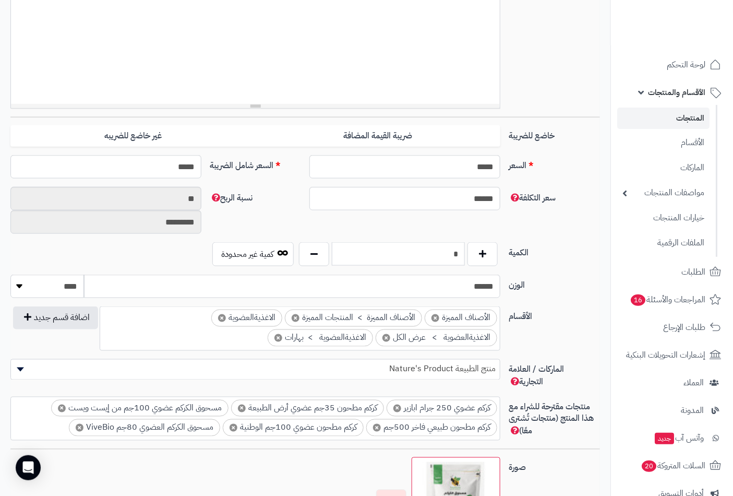
click at [525, 245] on div "الكمية * كمية غير محدودة" at bounding box center [305, 258] width 598 height 32
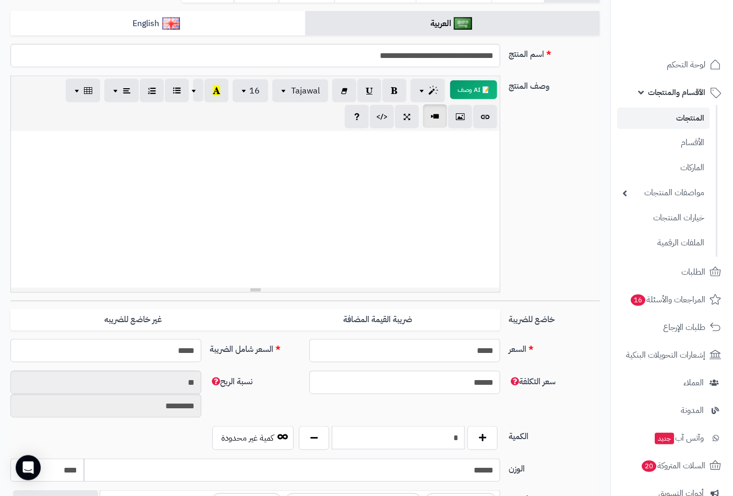
scroll to position [0, 0]
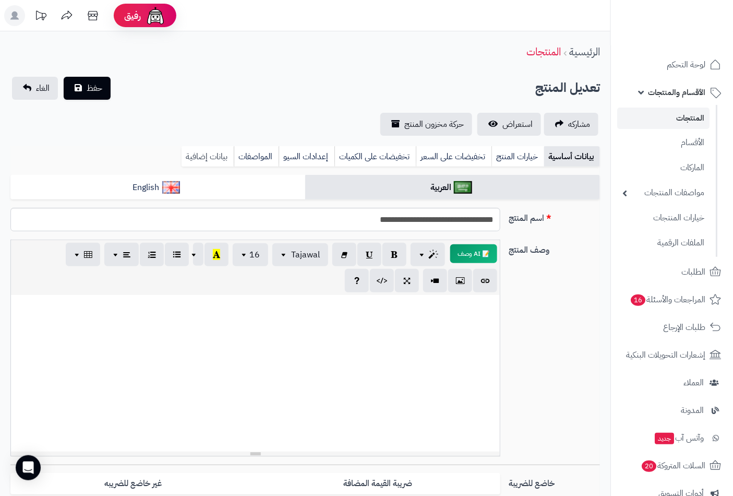
type input "*"
click at [196, 157] on link "بيانات إضافية" at bounding box center [208, 156] width 52 height 21
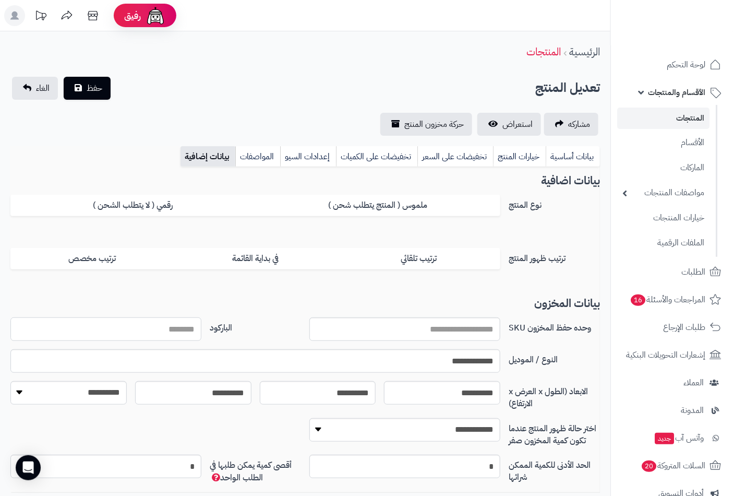
click at [170, 328] on input "الباركود" at bounding box center [105, 328] width 191 height 23
type input "**********"
click at [64, 77] on button "حفظ" at bounding box center [87, 88] width 47 height 23
